Goal: Information Seeking & Learning: Stay updated

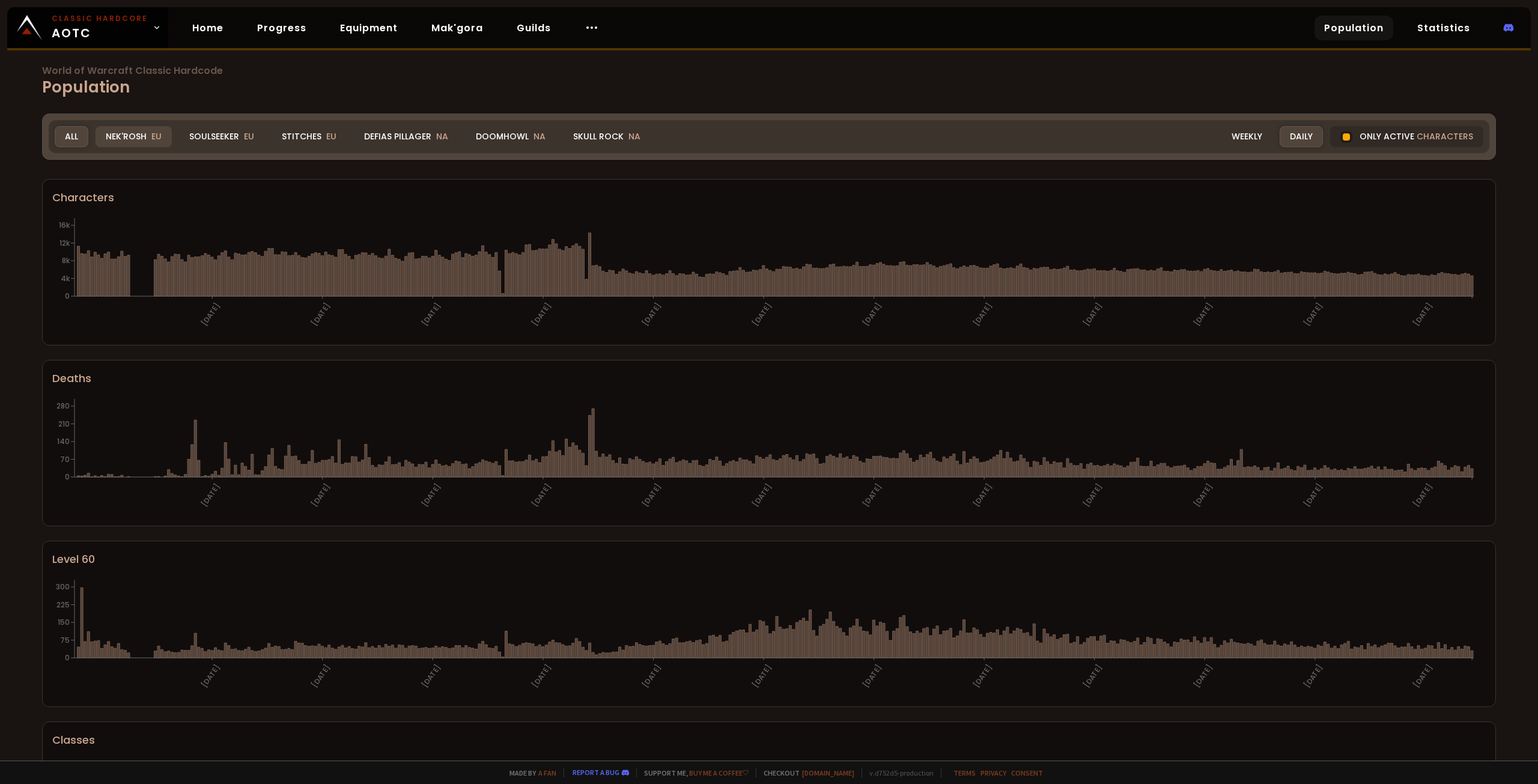
click at [131, 136] on div "Nek'Rosh EU" at bounding box center [134, 137] width 76 height 21
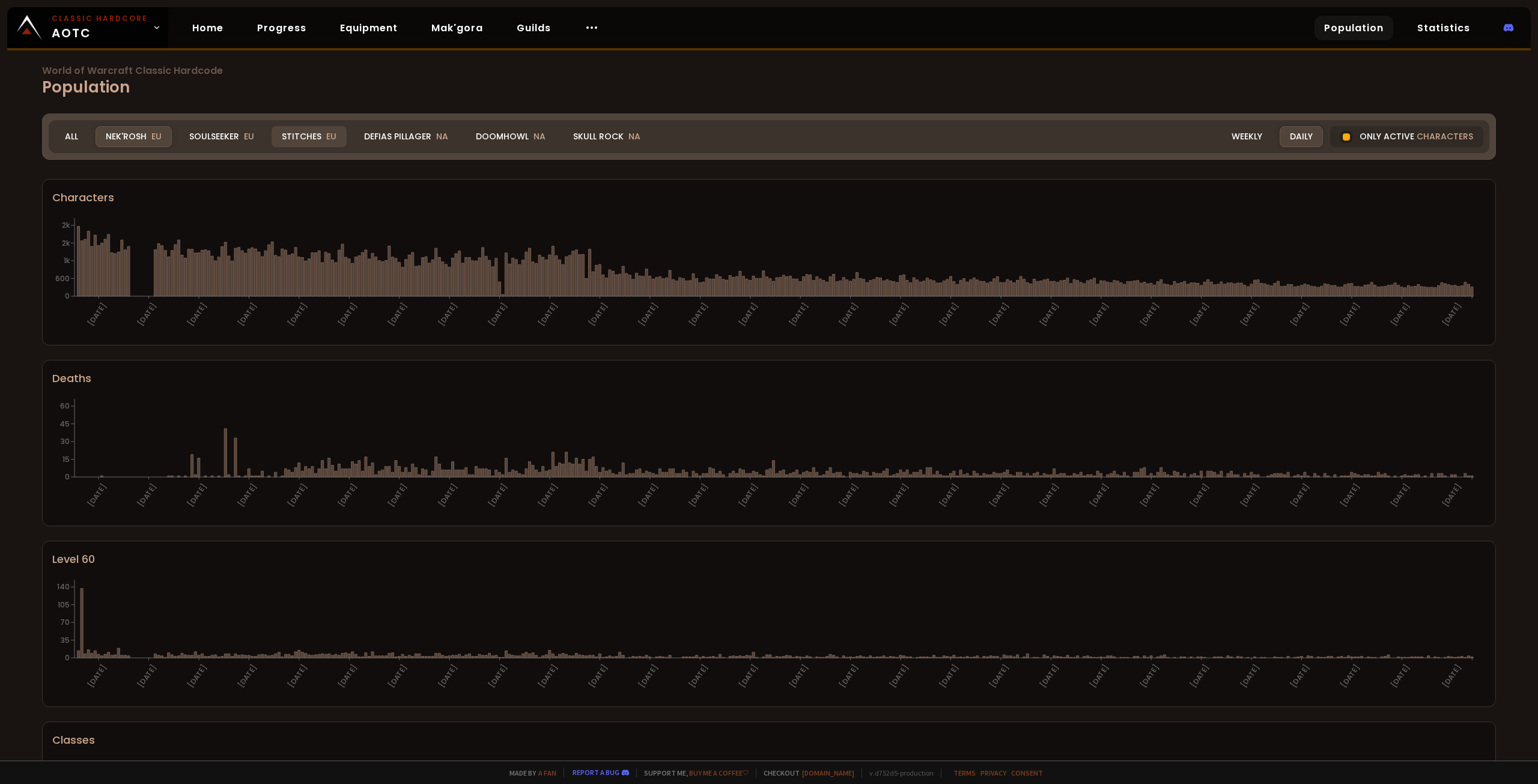
click at [292, 136] on div "Stitches EU" at bounding box center [309, 137] width 75 height 21
click at [390, 135] on div "Defias Pillager NA" at bounding box center [406, 137] width 105 height 21
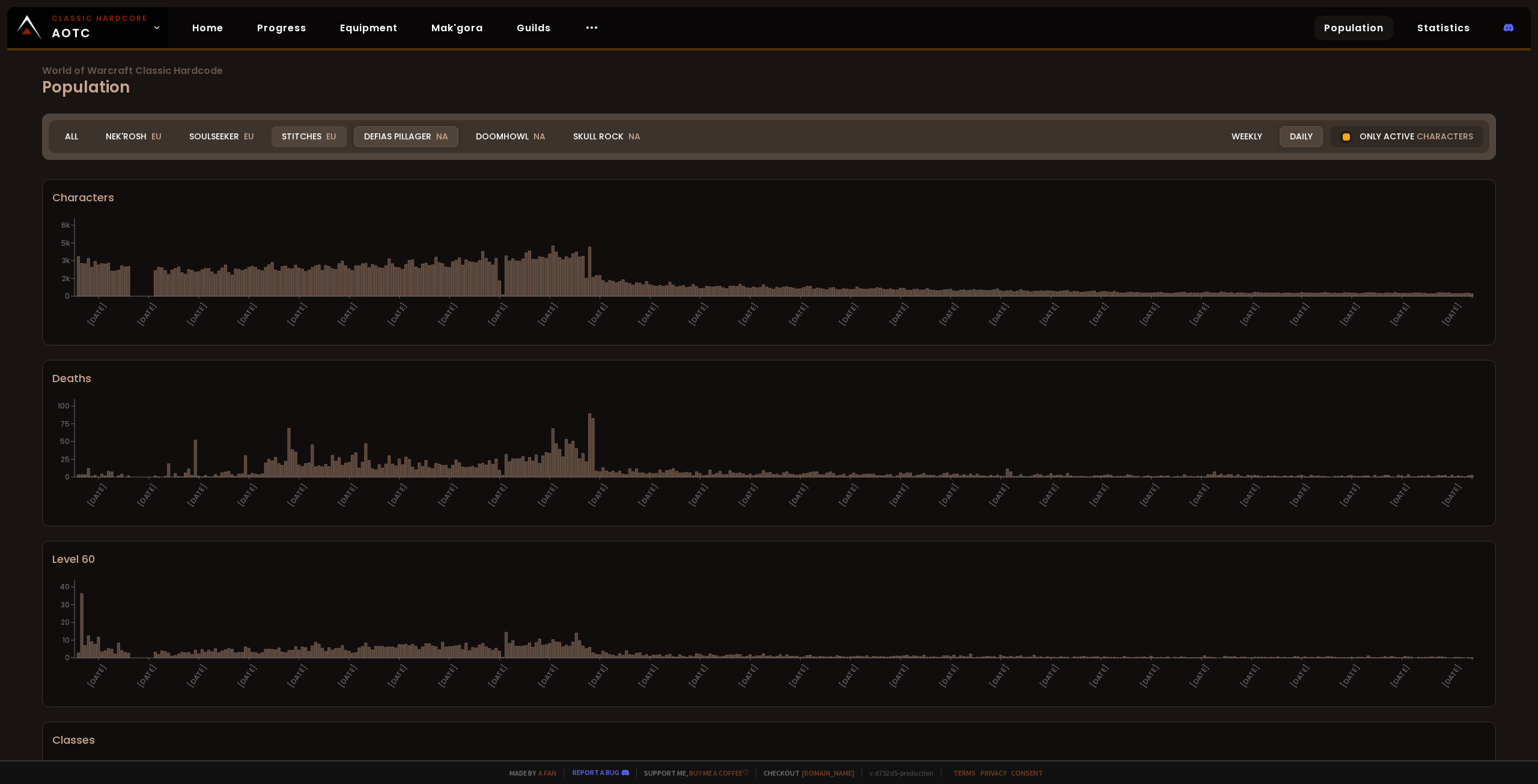
click at [298, 132] on div "Stitches EU" at bounding box center [309, 137] width 75 height 21
click at [117, 138] on div "Nek'Rosh EU" at bounding box center [134, 137] width 76 height 21
